Goal: Task Accomplishment & Management: Complete application form

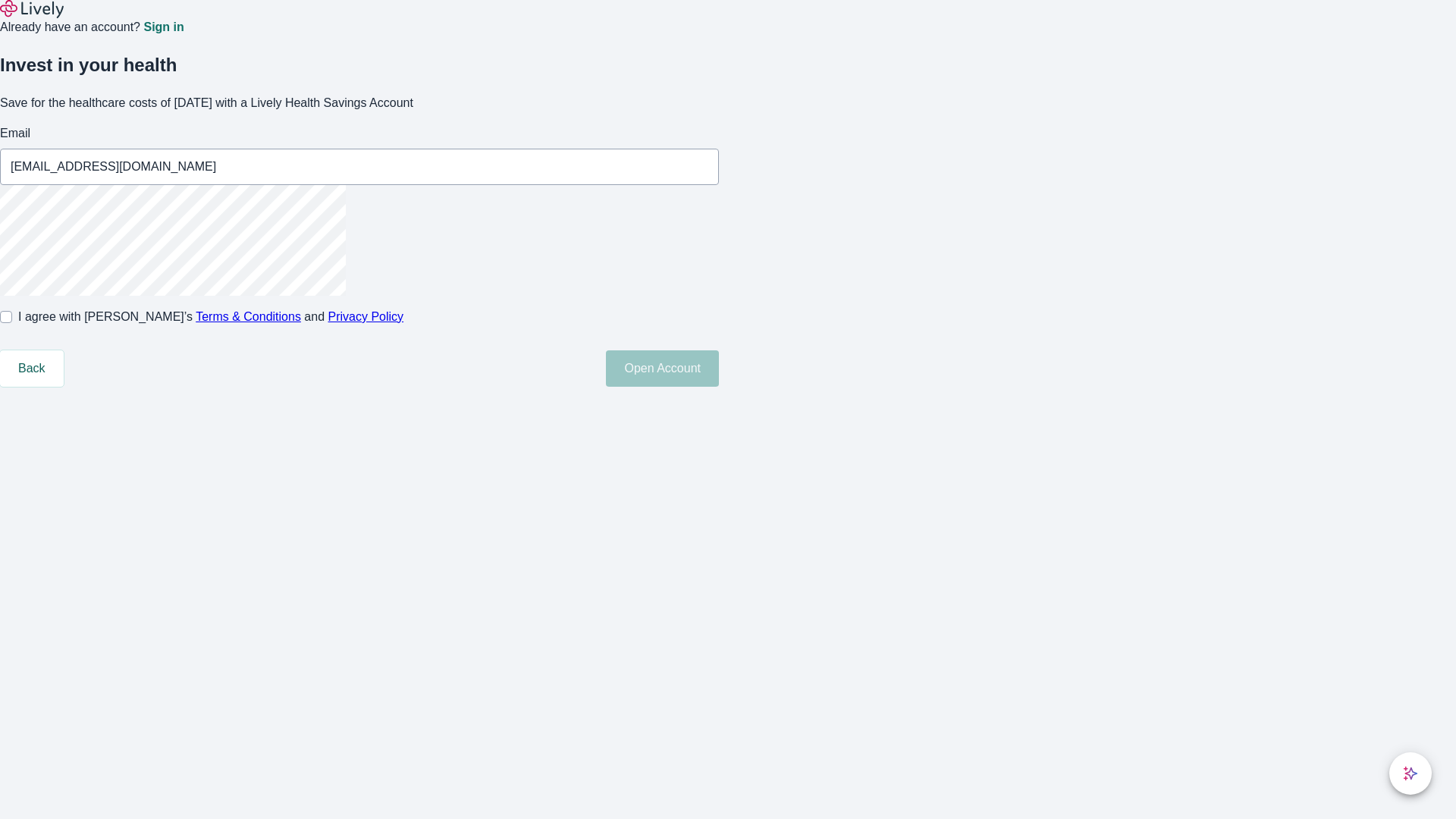
click at [12, 323] on input "I agree with Lively’s Terms & Conditions and Privacy Policy" at bounding box center [6, 316] width 12 height 12
checkbox input "true"
click at [719, 387] on button "Open Account" at bounding box center [662, 368] width 113 height 36
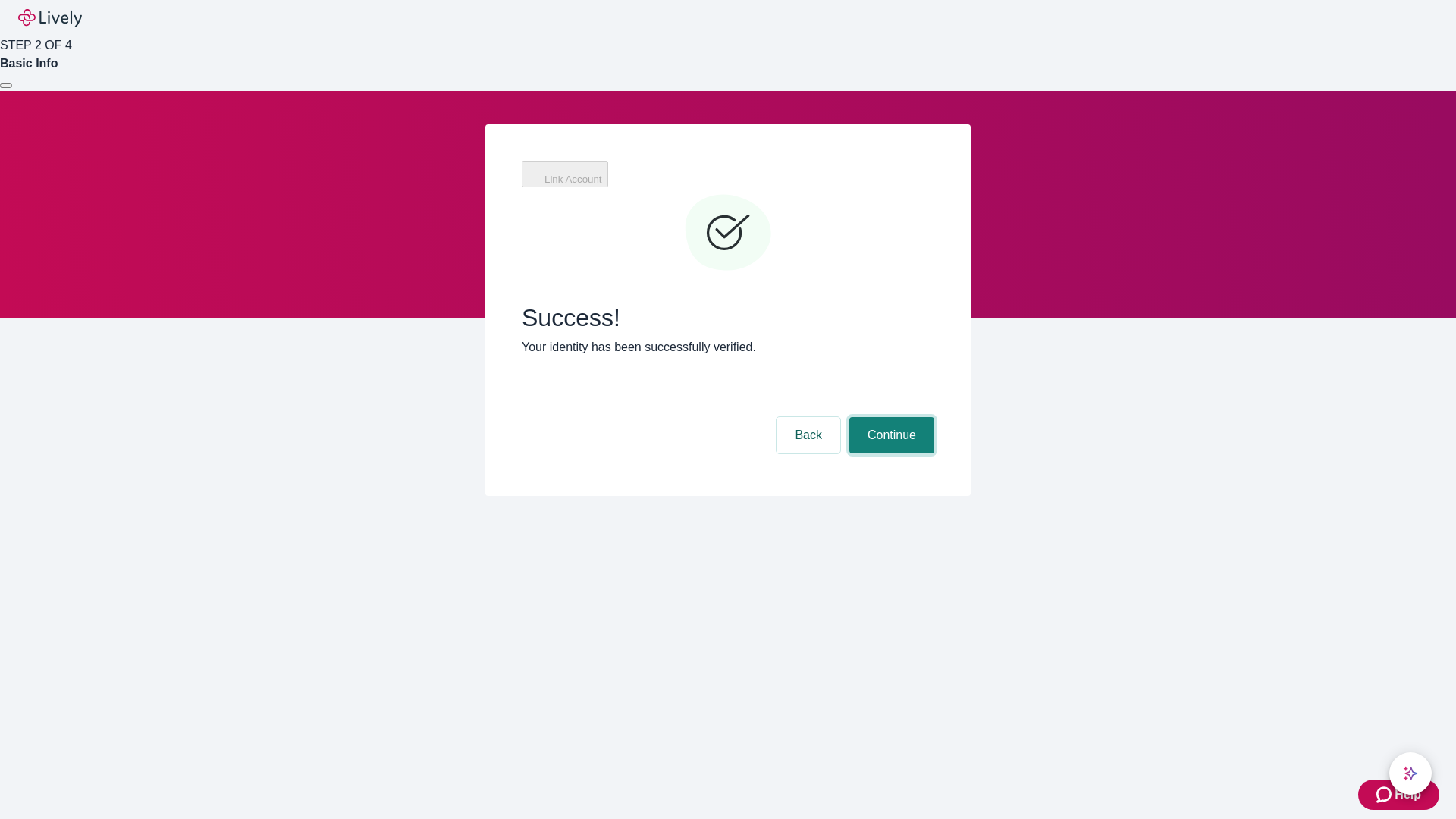
click at [889, 417] on button "Continue" at bounding box center [891, 434] width 85 height 36
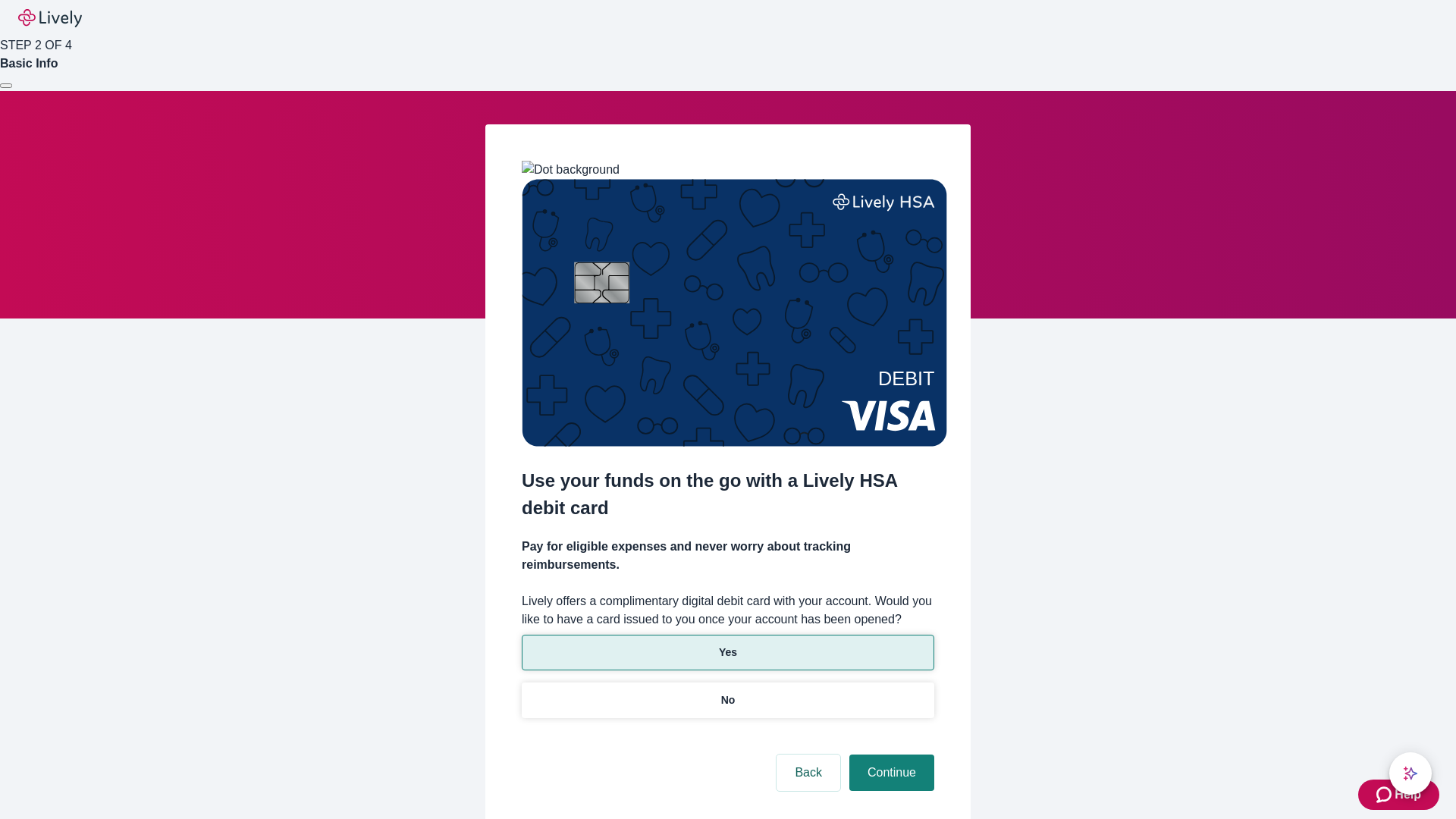
click at [728, 645] on p "Yes" at bounding box center [728, 652] width 19 height 16
click at [889, 755] on button "Continue" at bounding box center [891, 772] width 85 height 36
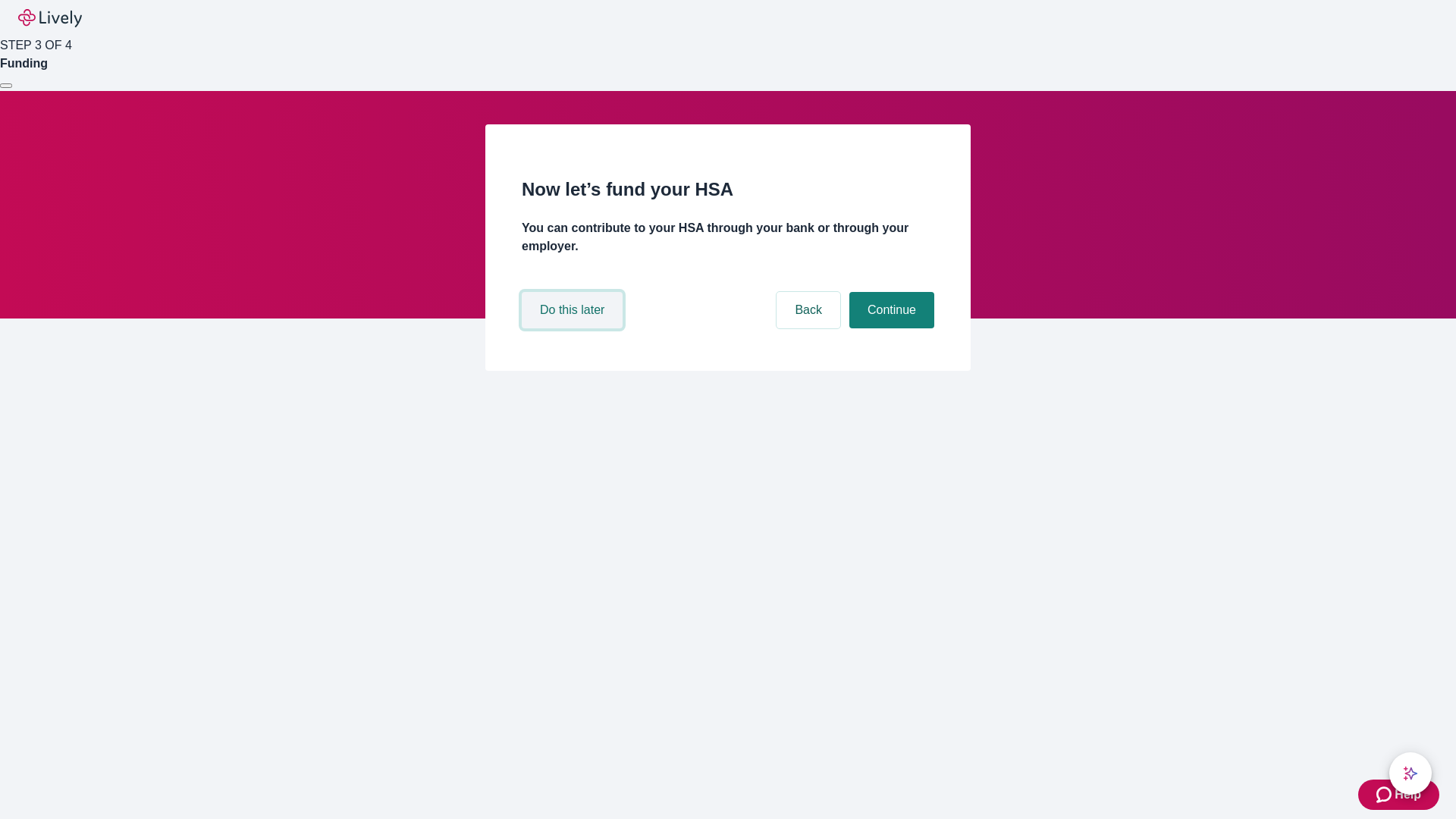
click at [574, 328] on button "Do this later" at bounding box center [573, 310] width 101 height 36
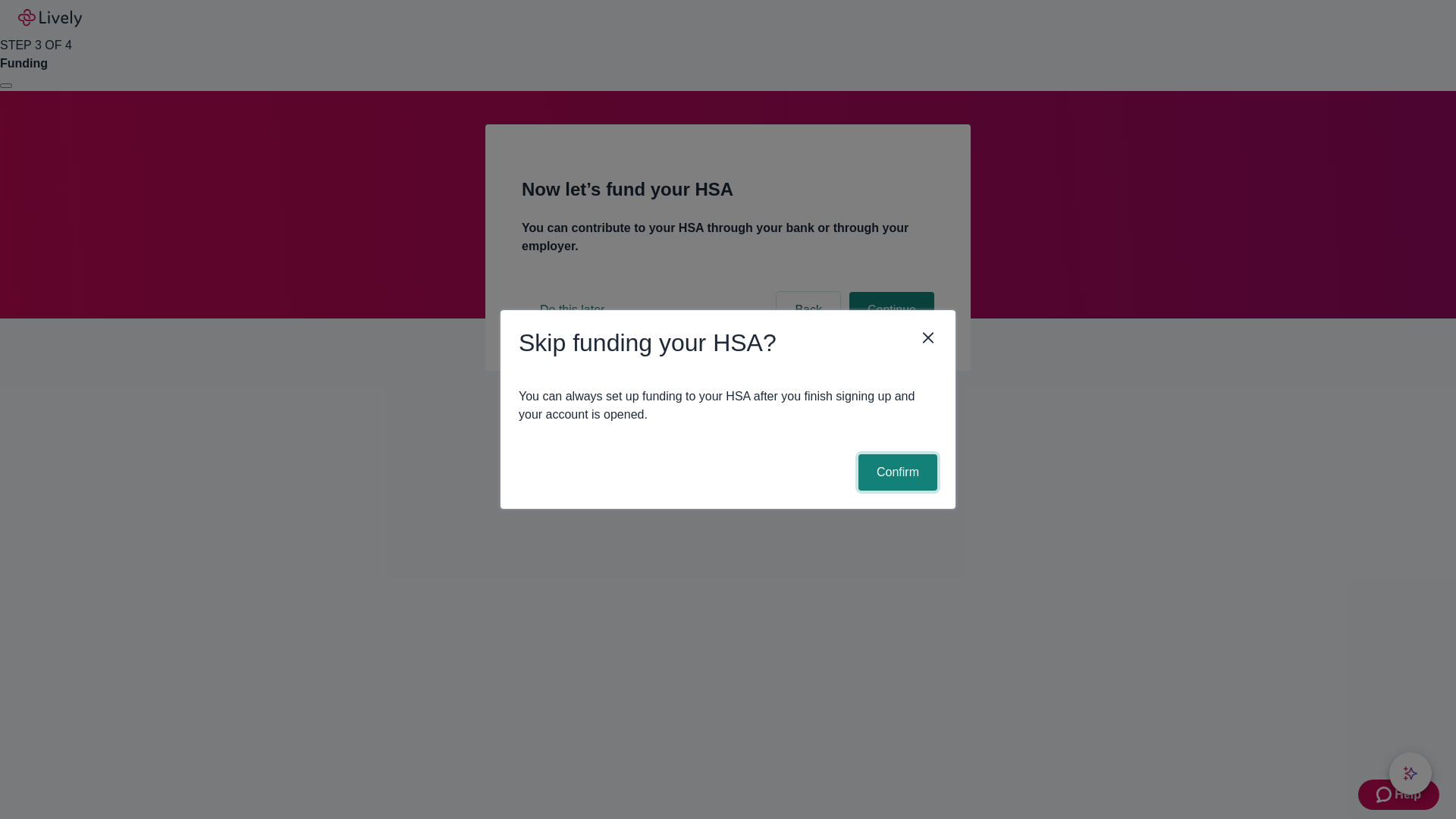
click at [895, 472] on button "Confirm" at bounding box center [897, 471] width 79 height 36
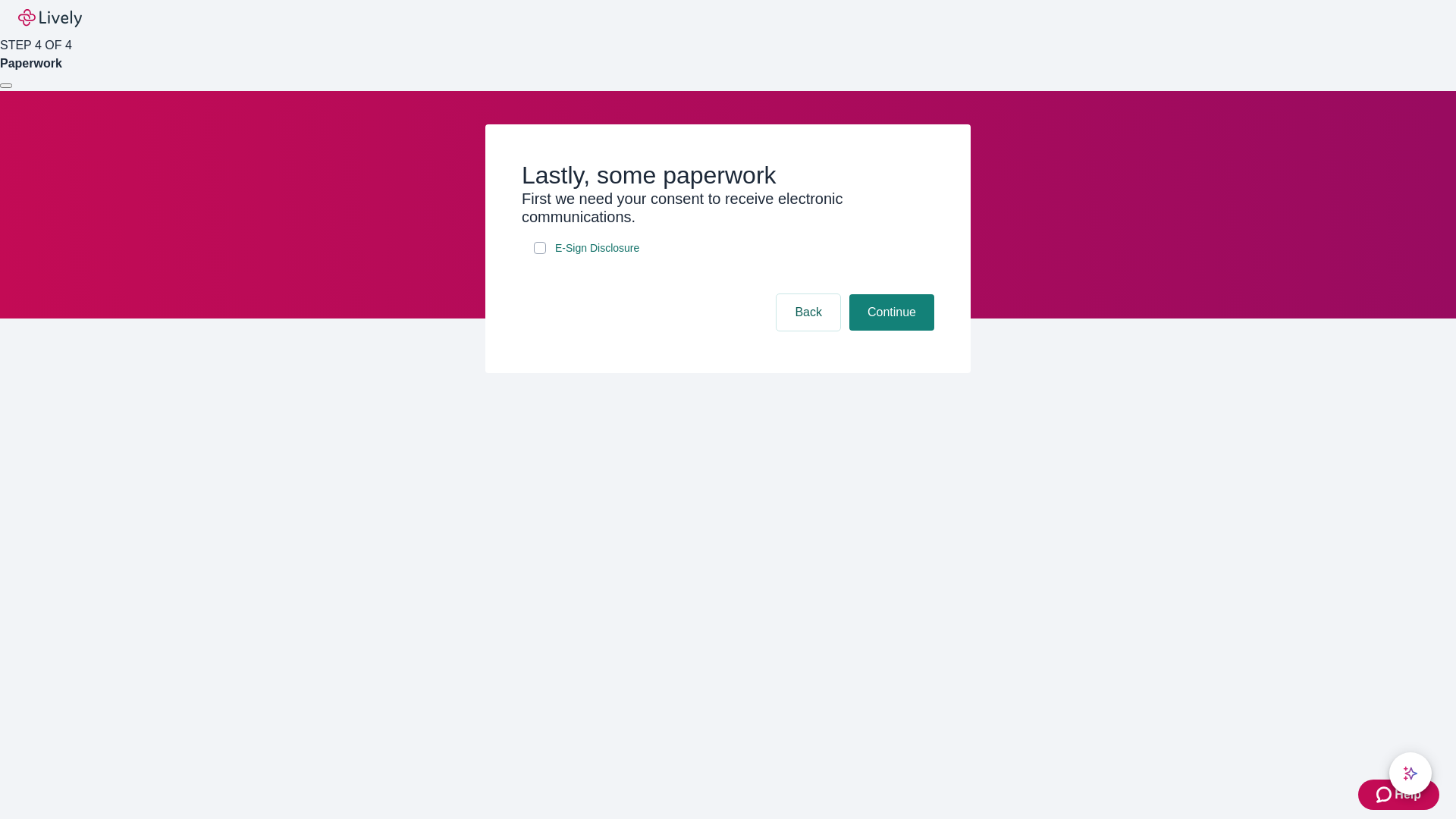
click at [540, 254] on input "E-Sign Disclosure" at bounding box center [540, 247] width 12 height 12
checkbox input "true"
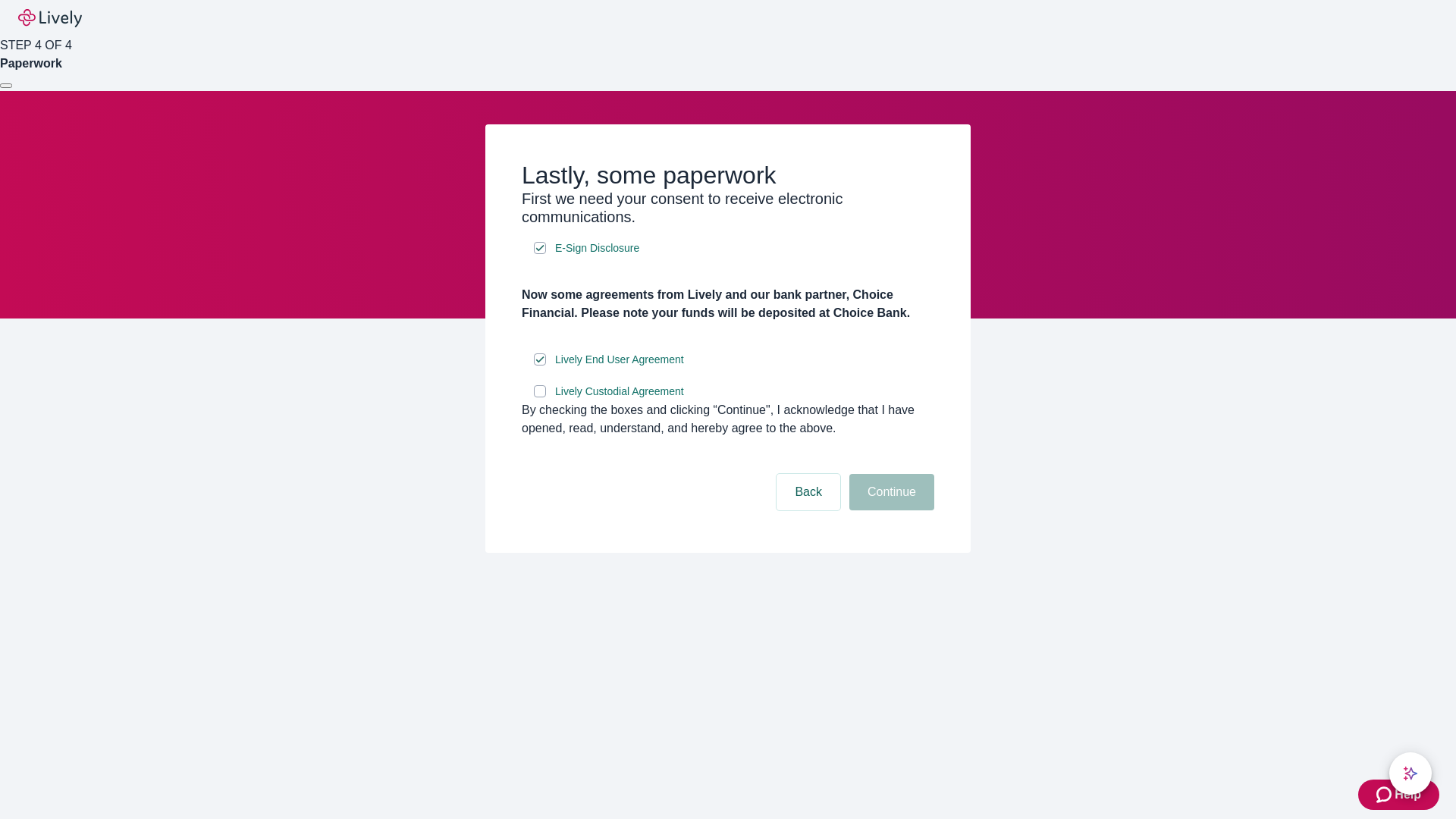
click at [540, 397] on input "Lively Custodial Agreement" at bounding box center [540, 391] width 12 height 12
checkbox input "true"
click at [889, 510] on button "Continue" at bounding box center [891, 492] width 85 height 36
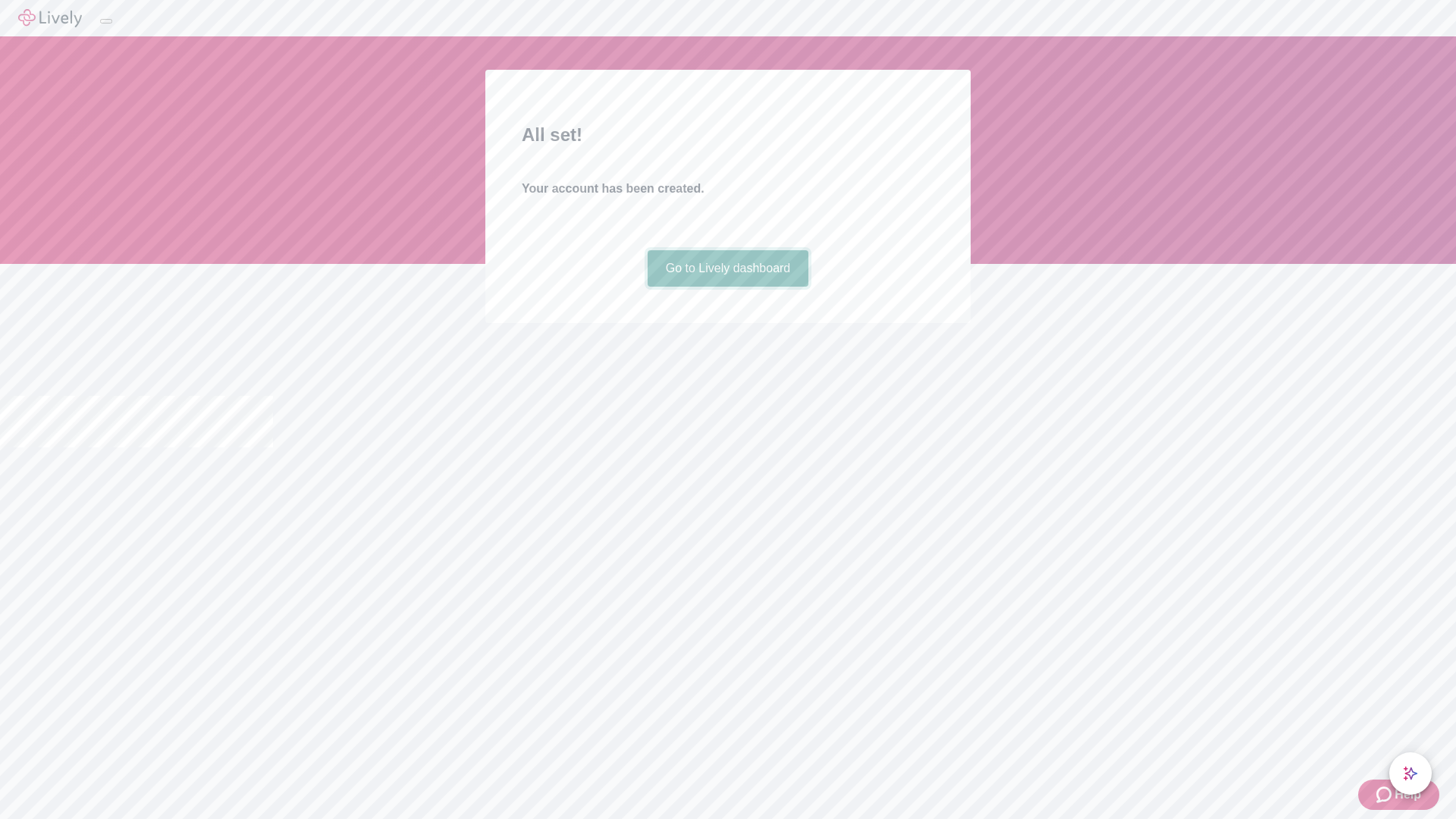
click at [728, 286] on link "Go to Lively dashboard" at bounding box center [728, 268] width 162 height 36
